Goal: Obtain resource: Download file/media

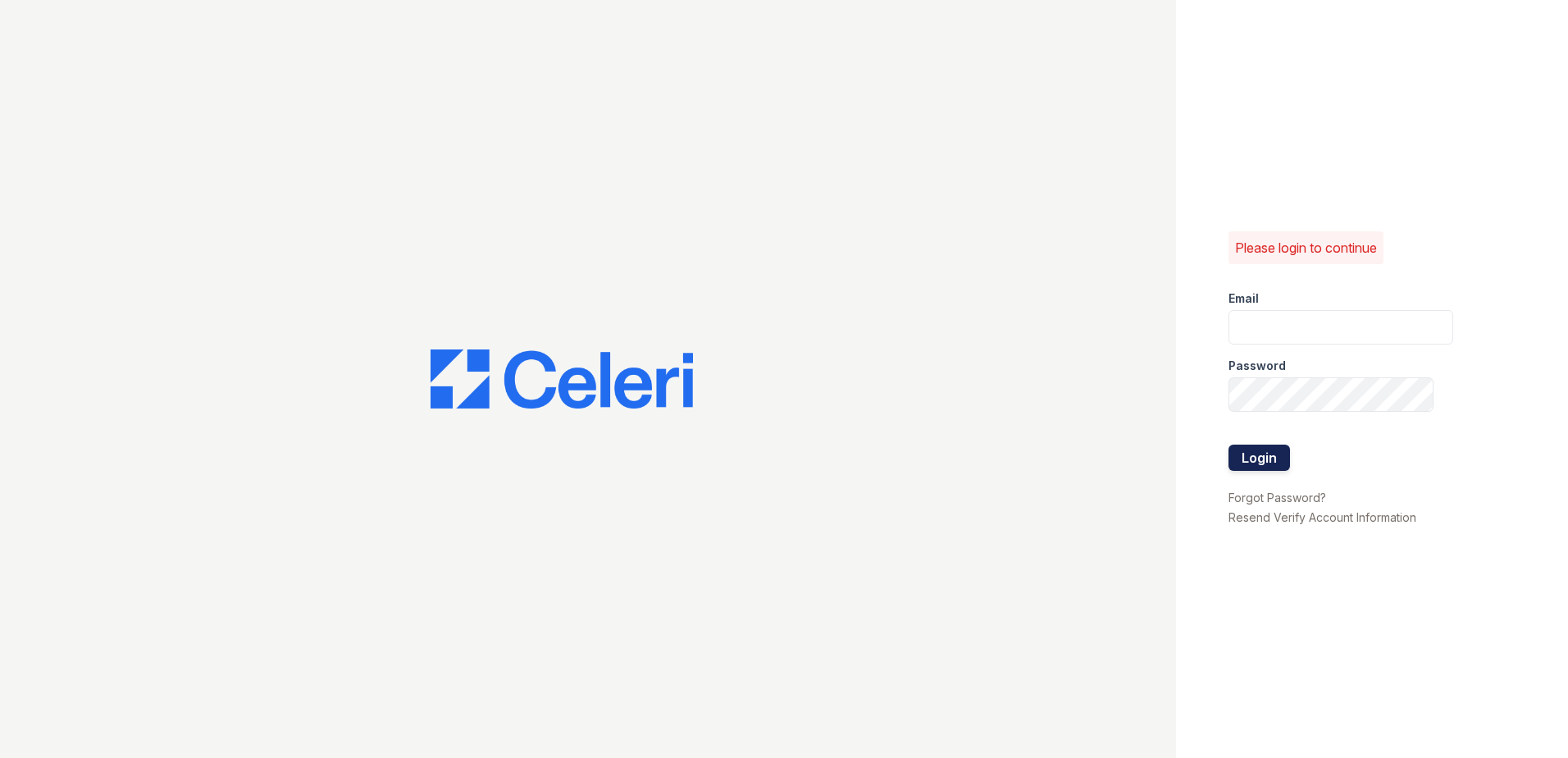
type input "[EMAIL_ADDRESS][DOMAIN_NAME]"
click at [1278, 460] on button "Login" at bounding box center [1259, 458] width 61 height 26
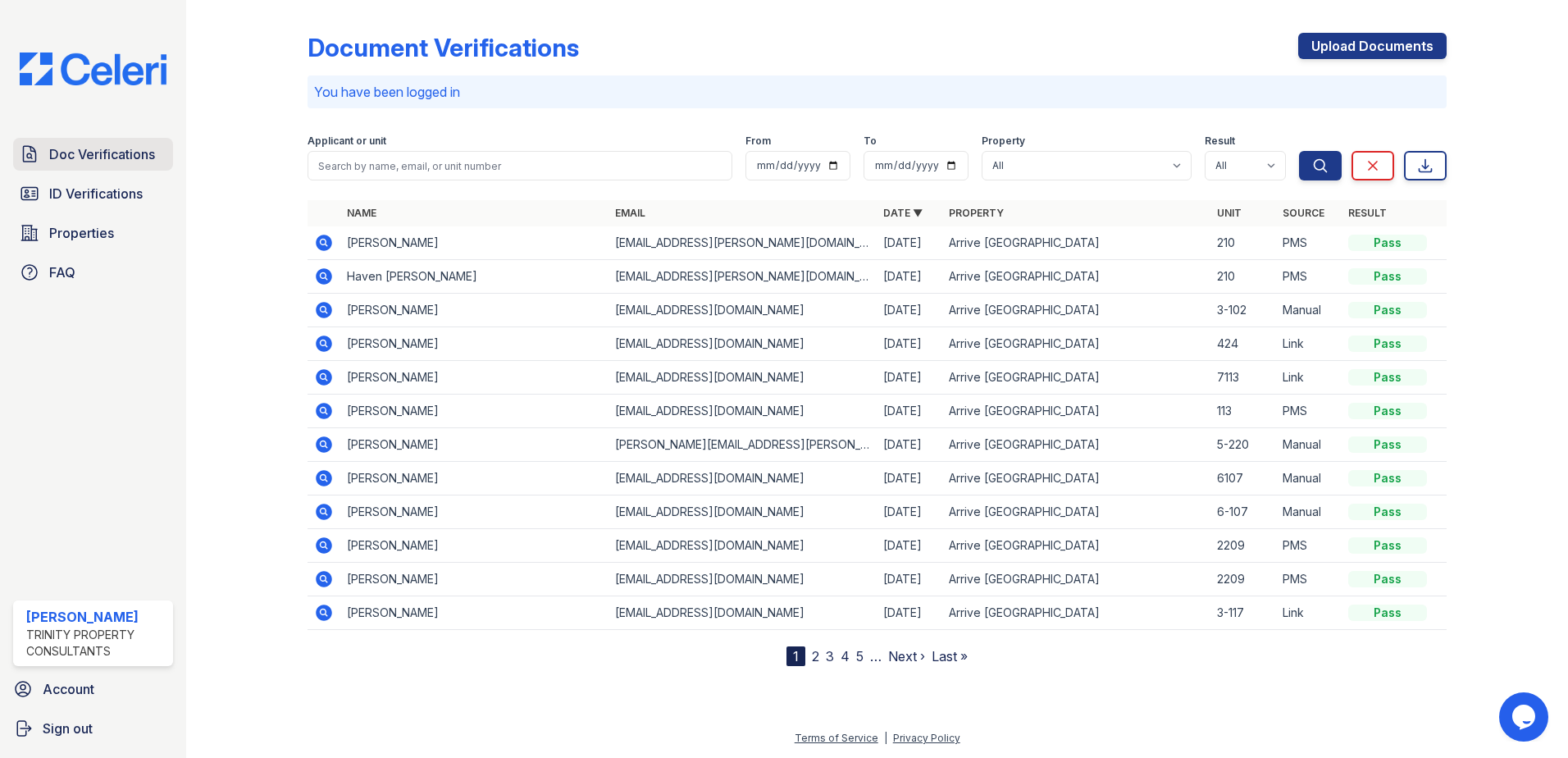
click at [57, 170] on link "Doc Verifications" at bounding box center [93, 154] width 160 height 33
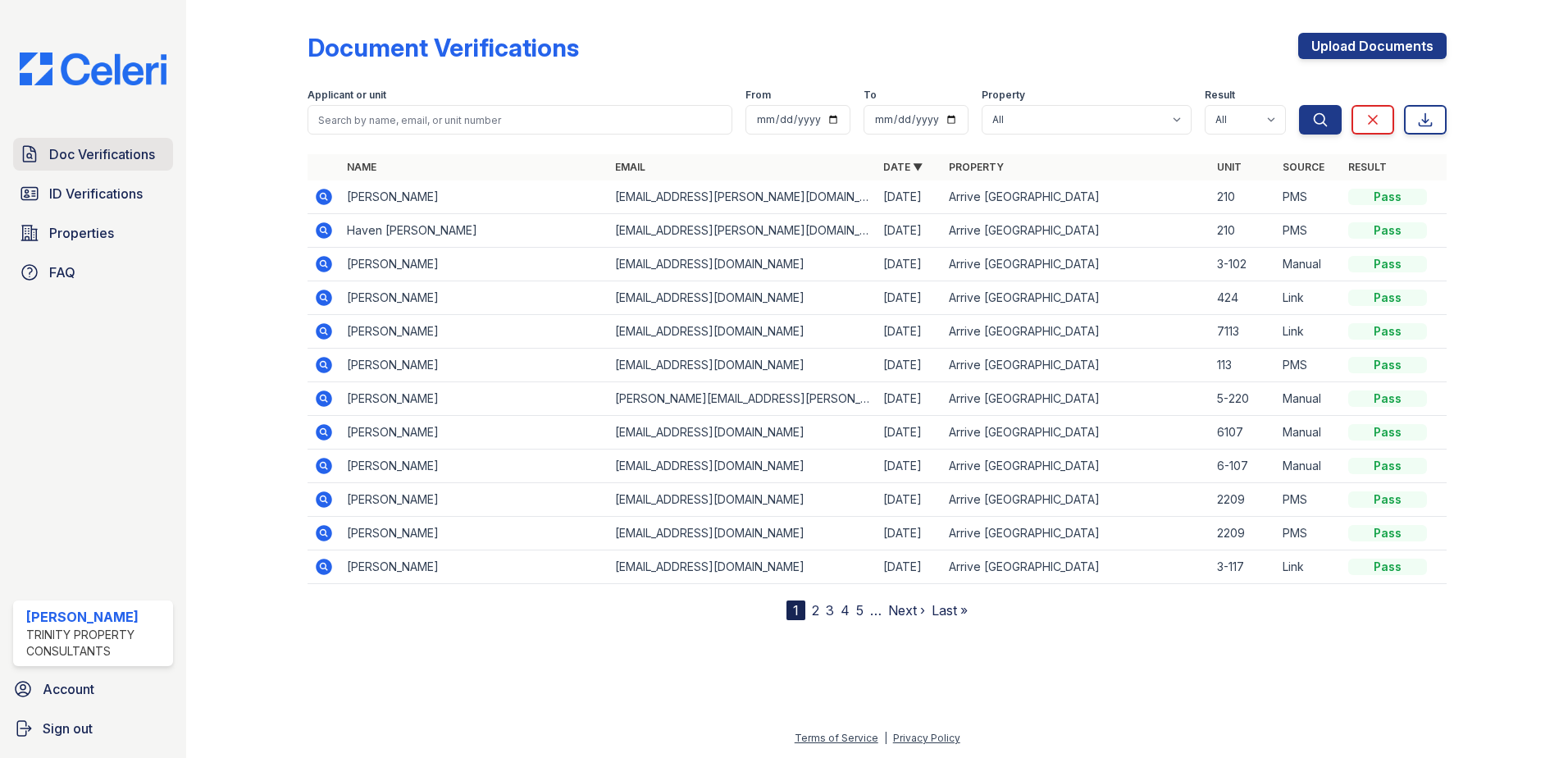
click at [156, 159] on link "Doc Verifications" at bounding box center [93, 154] width 160 height 33
click at [107, 146] on span "Doc Verifications" at bounding box center [102, 154] width 106 height 20
click at [325, 264] on icon at bounding box center [322, 263] width 4 height 4
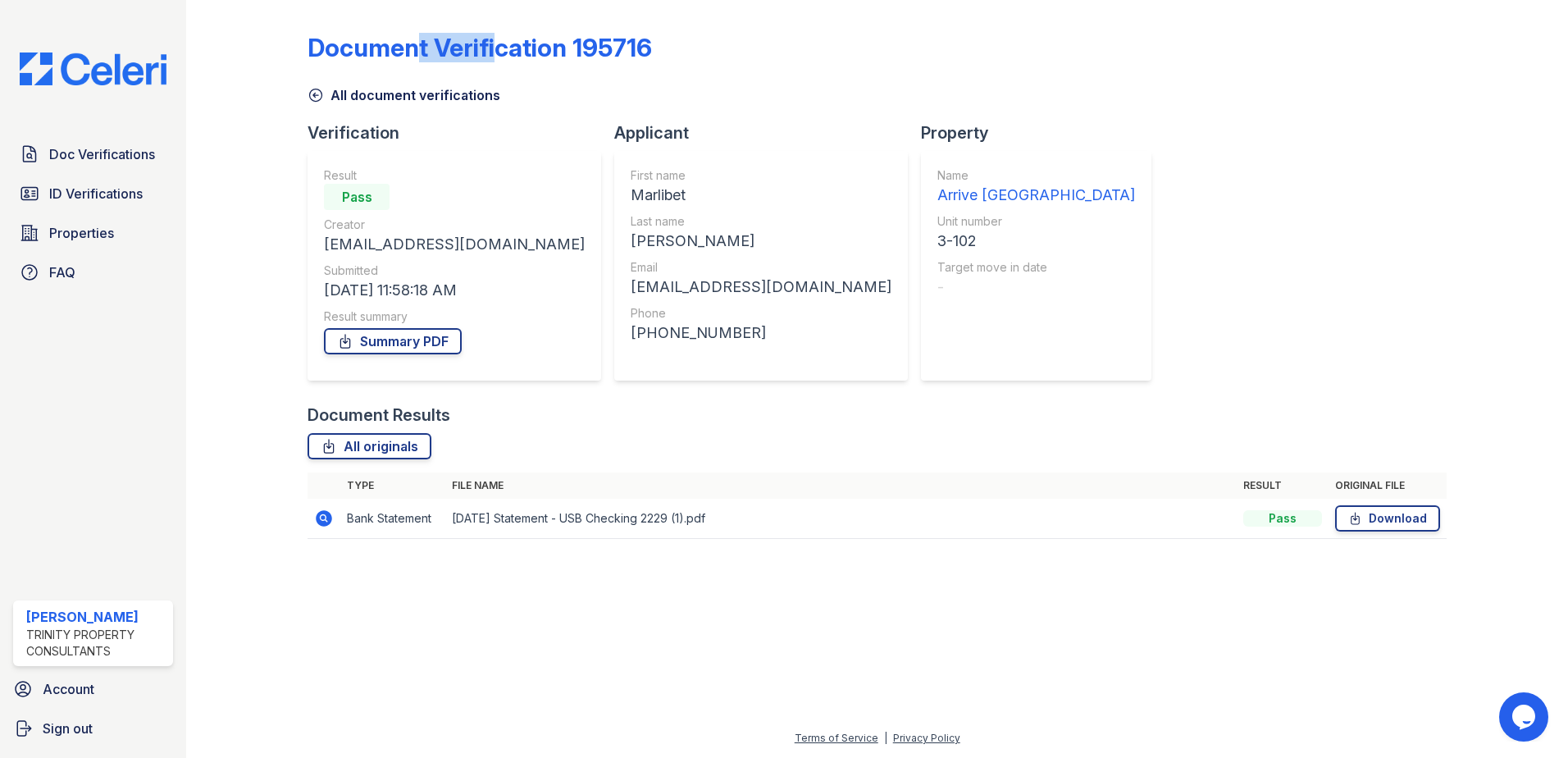
drag, startPoint x: 440, startPoint y: 31, endPoint x: 488, endPoint y: 31, distance: 48.0
click at [488, 31] on div "Document Verification 195716 All document verifications Verification Result Pas…" at bounding box center [878, 281] width 1139 height 549
click at [439, 351] on link "Summary PDF" at bounding box center [393, 341] width 138 height 26
click at [1372, 523] on link "Download" at bounding box center [1388, 519] width 105 height 26
